Goal: Information Seeking & Learning: Learn about a topic

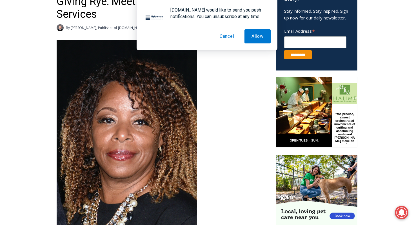
scroll to position [211, 0]
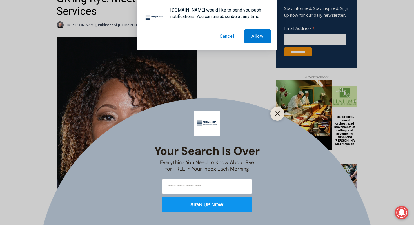
click at [230, 37] on button "Cancel" at bounding box center [227, 36] width 29 height 14
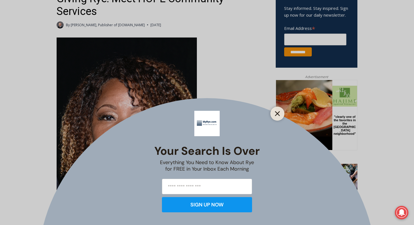
click at [277, 115] on icon "Close" at bounding box center [277, 113] width 5 height 5
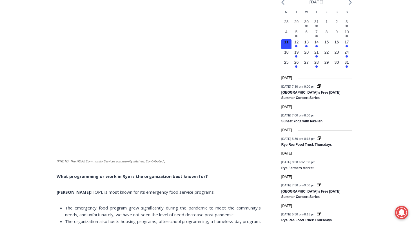
scroll to position [655, 0]
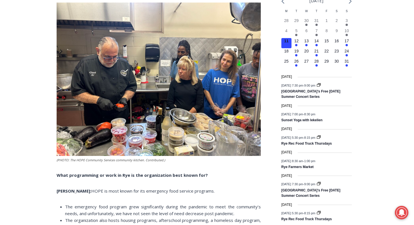
click at [204, 125] on img at bounding box center [159, 79] width 204 height 153
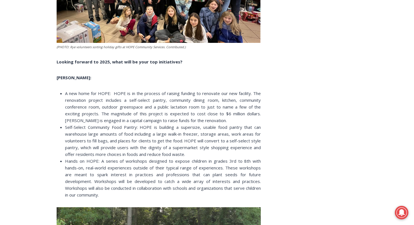
scroll to position [989, 0]
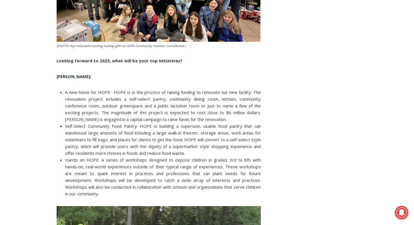
drag, startPoint x: 152, startPoint y: 99, endPoint x: 193, endPoint y: 117, distance: 44.2
click at [194, 117] on span "A new home for HOPE: HOPE is in the process of raising funding to renovate our …" at bounding box center [163, 105] width 196 height 33
drag, startPoint x: 199, startPoint y: 119, endPoint x: 150, endPoint y: 119, distance: 49.1
click at [151, 118] on li "A new home for HOPE: HOPE is in the process of raising funding to renovate our …" at bounding box center [163, 106] width 196 height 34
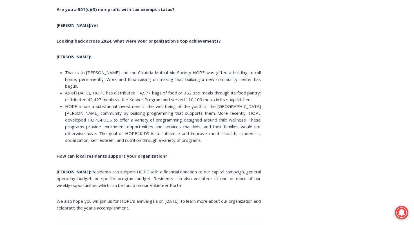
scroll to position [1489, 0]
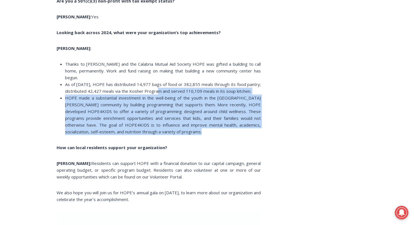
drag, startPoint x: 161, startPoint y: 88, endPoint x: 193, endPoint y: 145, distance: 65.0
click at [194, 145] on div "(PHOTO: HOPE Community Services Executive Director [PERSON_NAME]. Contributed.)…" at bounding box center [159, 88] width 204 height 2656
click at [193, 145] on div "(PHOTO: HOPE Community Services Executive Director [PERSON_NAME]. Contributed.)…" at bounding box center [159, 88] width 204 height 2656
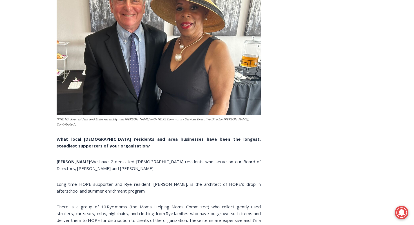
scroll to position [2045, 0]
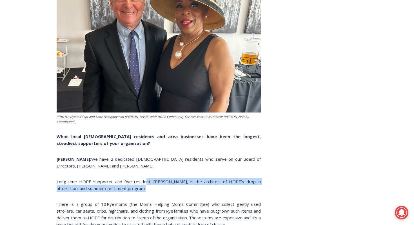
drag, startPoint x: 145, startPoint y: 183, endPoint x: 149, endPoint y: 194, distance: 11.3
drag, startPoint x: 147, startPoint y: 182, endPoint x: 76, endPoint y: 187, distance: 70.9
click at [76, 187] on p "Long time HOPE supporter and Rye resident, [PERSON_NAME], is the architect of H…" at bounding box center [159, 185] width 204 height 14
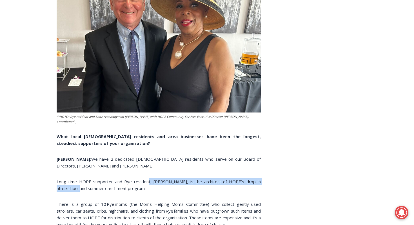
click at [76, 187] on p "Long time HOPE supporter and Rye resident, [PERSON_NAME], is the architect of H…" at bounding box center [159, 185] width 204 height 14
click at [108, 181] on span "Long time HOPE supporter and Rye resident, [PERSON_NAME], is the architect of H…" at bounding box center [159, 185] width 204 height 12
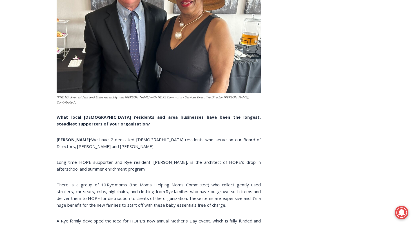
scroll to position [2064, 0]
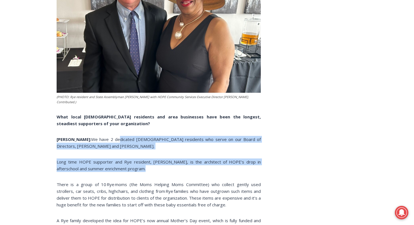
drag, startPoint x: 101, startPoint y: 138, endPoint x: 93, endPoint y: 182, distance: 44.4
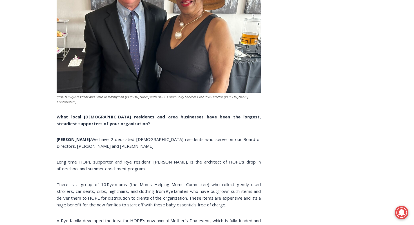
click at [94, 186] on span "There is a group of 10 Rye moms (the Moms Helping Moms Committee) who collect g…" at bounding box center [159, 195] width 204 height 26
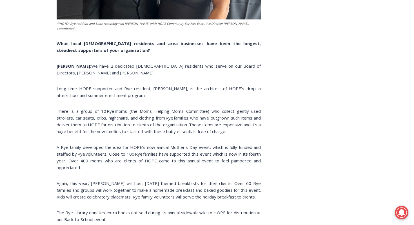
scroll to position [2139, 0]
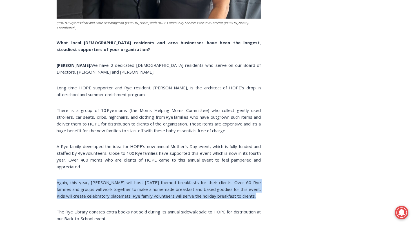
drag, startPoint x: 97, startPoint y: 176, endPoint x: 95, endPoint y: 195, distance: 19.3
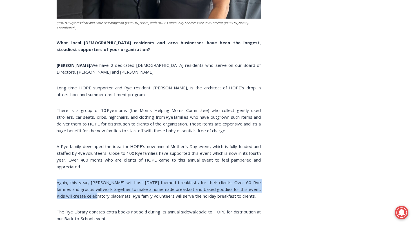
click at [95, 195] on span "Again, this year, [PERSON_NAME] will host [DATE] themed breakfasts for their cl…" at bounding box center [159, 189] width 204 height 19
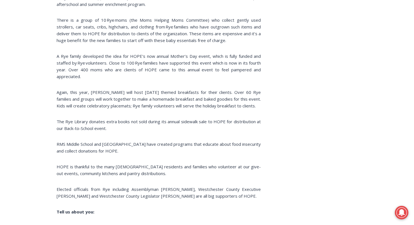
scroll to position [2230, 0]
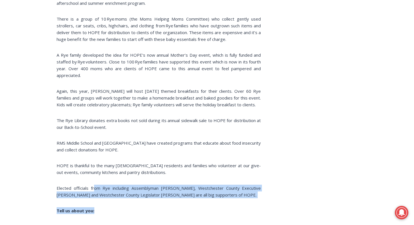
drag, startPoint x: 94, startPoint y: 188, endPoint x: 139, endPoint y: 211, distance: 50.6
click at [139, 211] on p "Tell us about you:" at bounding box center [159, 210] width 204 height 7
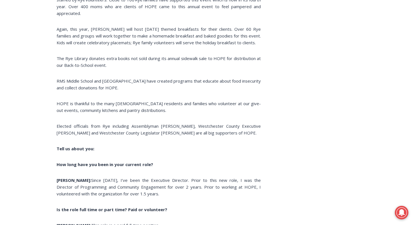
scroll to position [2293, 0]
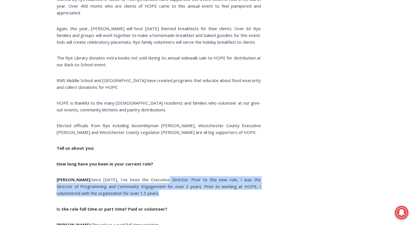
drag, startPoint x: 148, startPoint y: 183, endPoint x: 145, endPoint y: 202, distance: 19.6
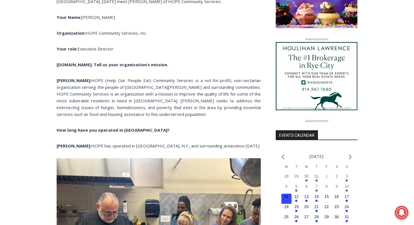
scroll to position [503, 0]
